Goal: Transaction & Acquisition: Purchase product/service

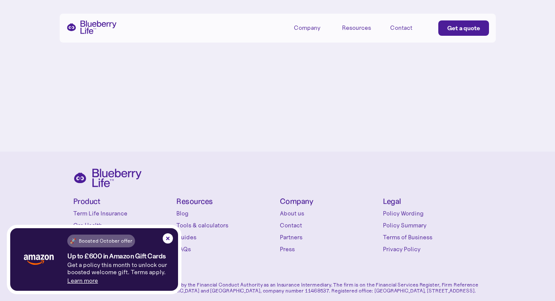
scroll to position [3618, 0]
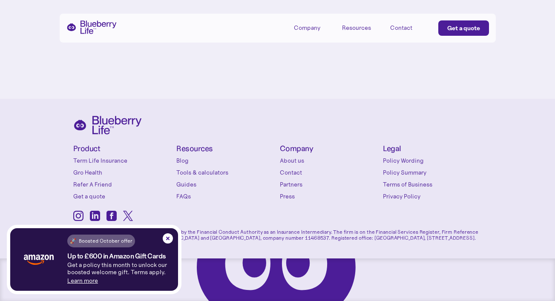
click at [186, 198] on link "FAQs" at bounding box center [225, 196] width 99 height 9
click at [186, 171] on link "Tools & calculators" at bounding box center [225, 172] width 99 height 9
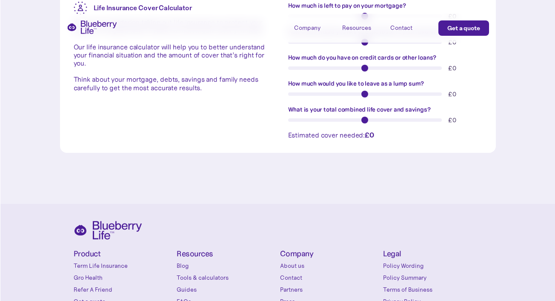
scroll to position [377, 0]
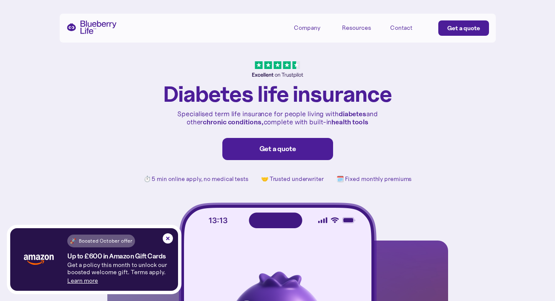
click at [453, 27] on div "Get a quote" at bounding box center [463, 28] width 33 height 9
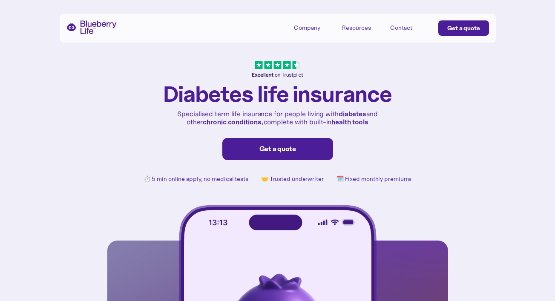
click at [301, 153] on div "Get a quote" at bounding box center [277, 149] width 93 height 9
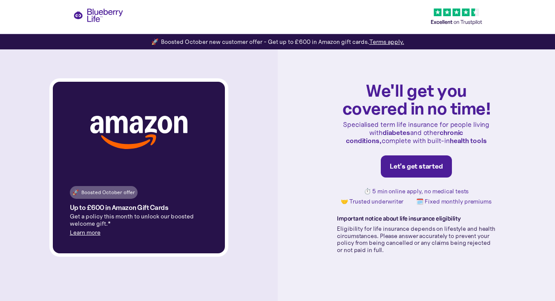
click at [413, 166] on div "Let's get started" at bounding box center [416, 166] width 53 height 9
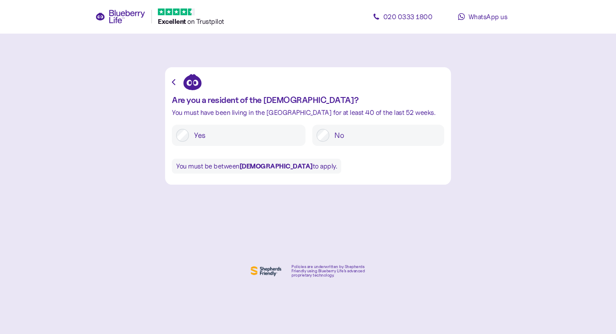
click at [339, 57] on div "Are you a resident of the United Kingdom? You must have been living in the UK f…" at bounding box center [308, 150] width 286 height 201
click at [465, 15] on link "WhatsApp us" at bounding box center [482, 16] width 77 height 17
